Goal: Information Seeking & Learning: Learn about a topic

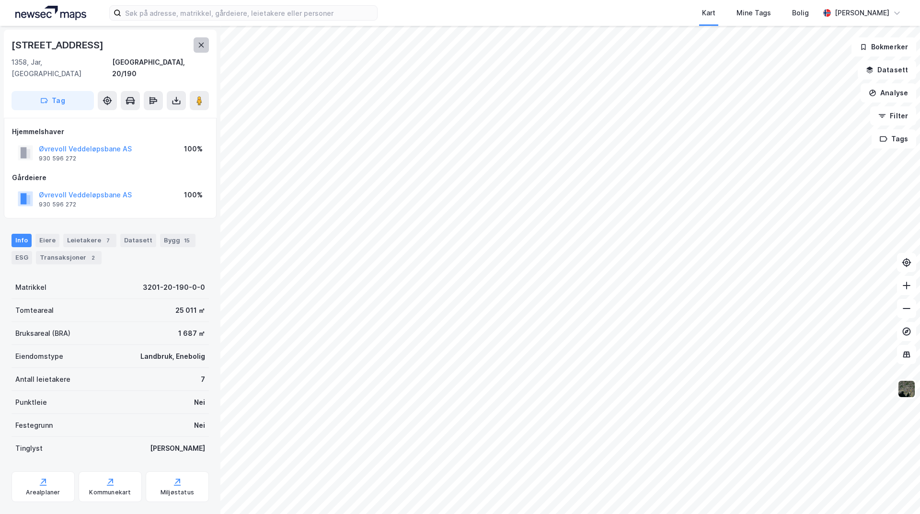
click at [204, 44] on icon at bounding box center [201, 45] width 8 height 8
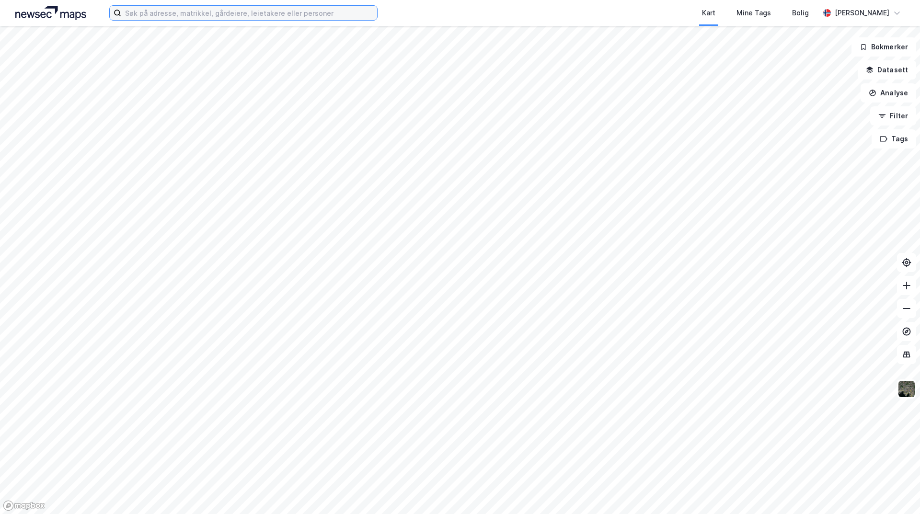
click at [250, 13] on input at bounding box center [249, 13] width 256 height 14
click at [405, 11] on div "Kart Mine Tags Bolig Kristoffer Lorentzen" at bounding box center [460, 13] width 920 height 26
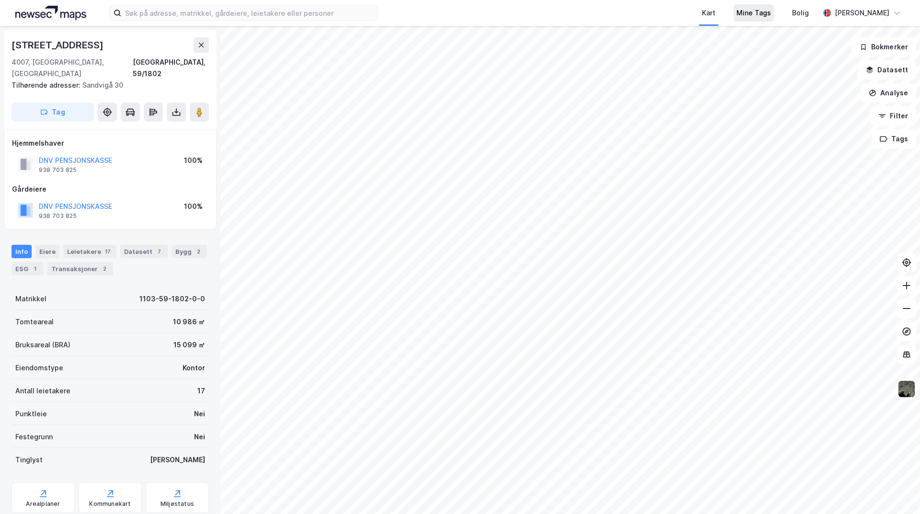
click at [745, 13] on div "Mine Tags" at bounding box center [753, 12] width 34 height 11
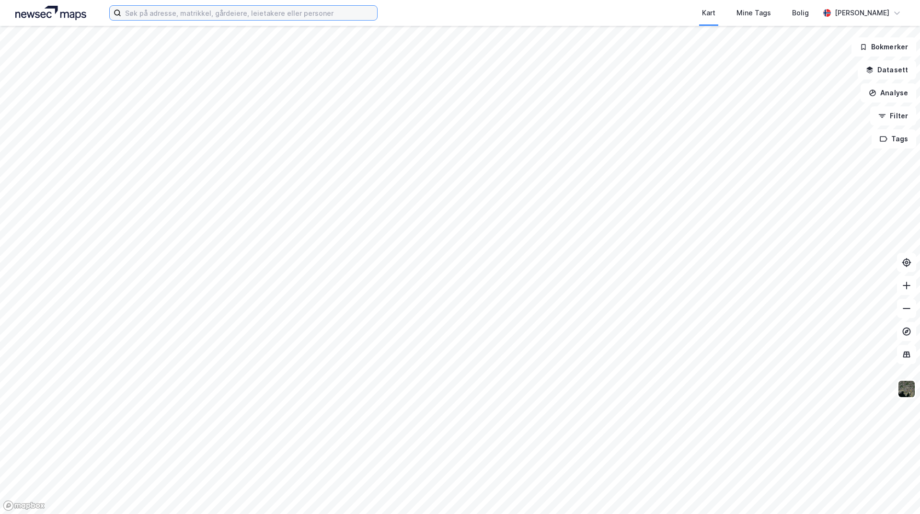
click at [285, 17] on input at bounding box center [249, 13] width 256 height 14
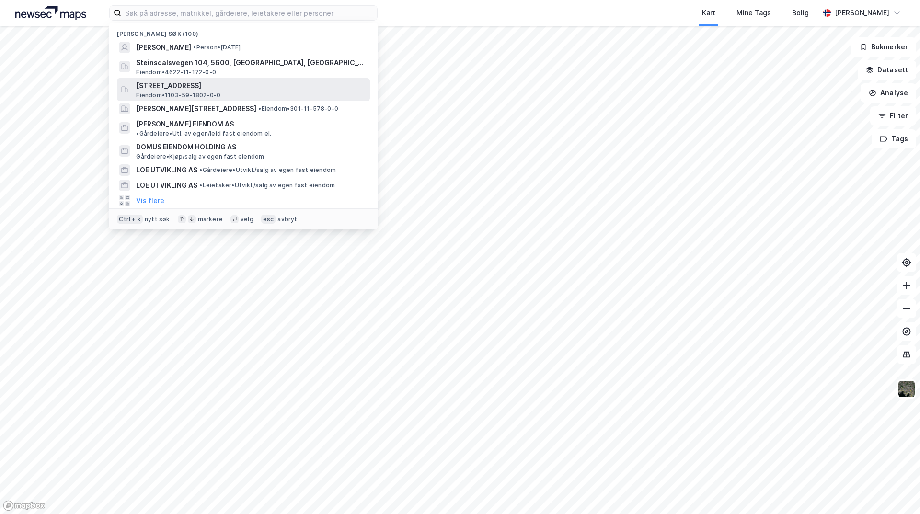
click at [234, 88] on span "[STREET_ADDRESS]" at bounding box center [251, 85] width 230 height 11
